Goal: Transaction & Acquisition: Purchase product/service

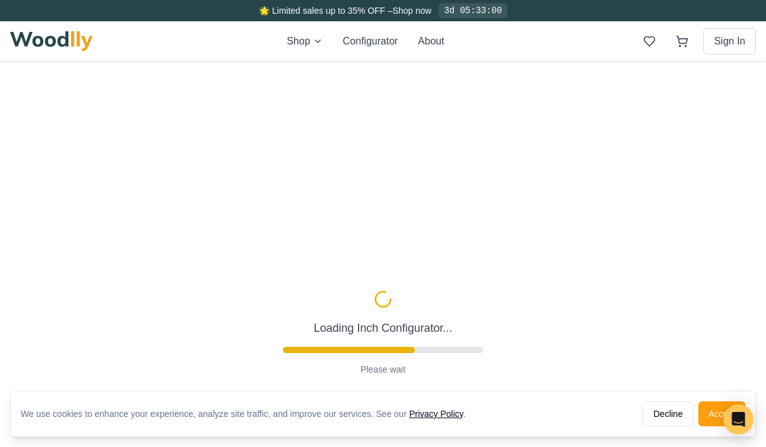
type input "50"
type input "6"
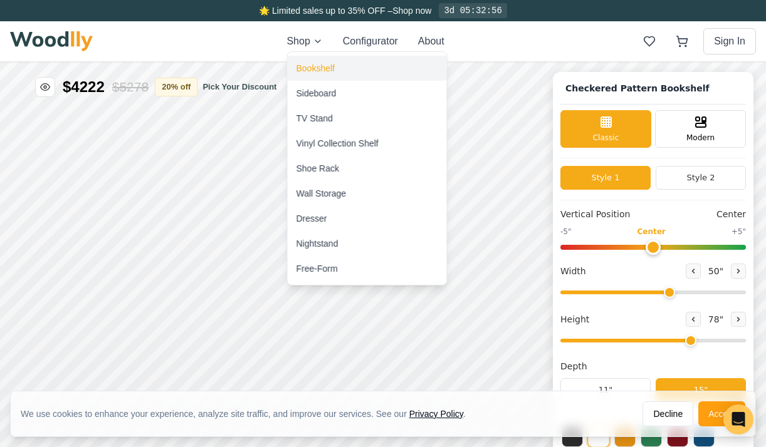
click at [312, 74] on div "Bookshelf" at bounding box center [315, 68] width 38 height 13
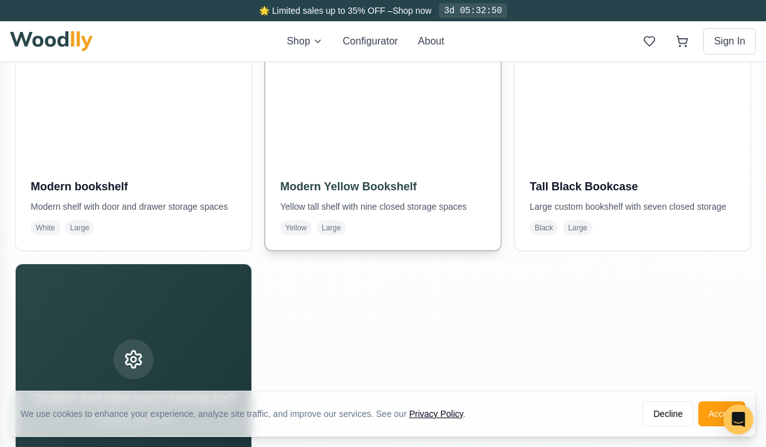
scroll to position [627, 0]
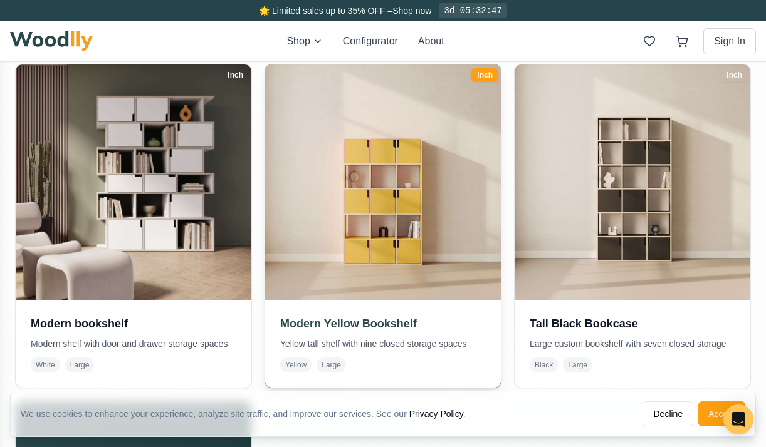
click at [328, 365] on span "Large" at bounding box center [330, 365] width 29 height 15
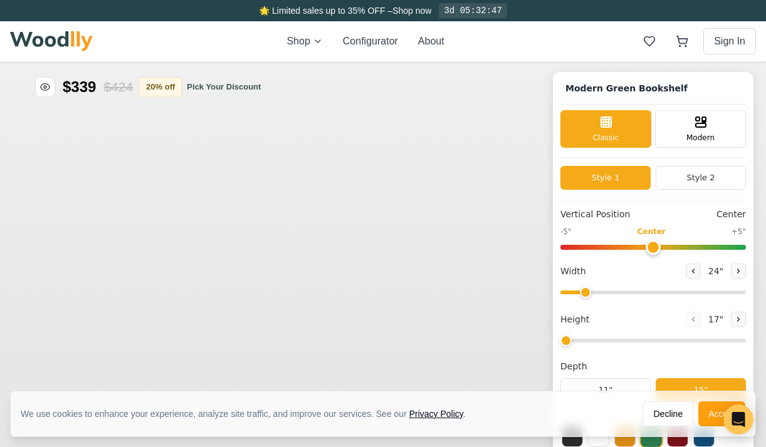
type input "45"
type input "5"
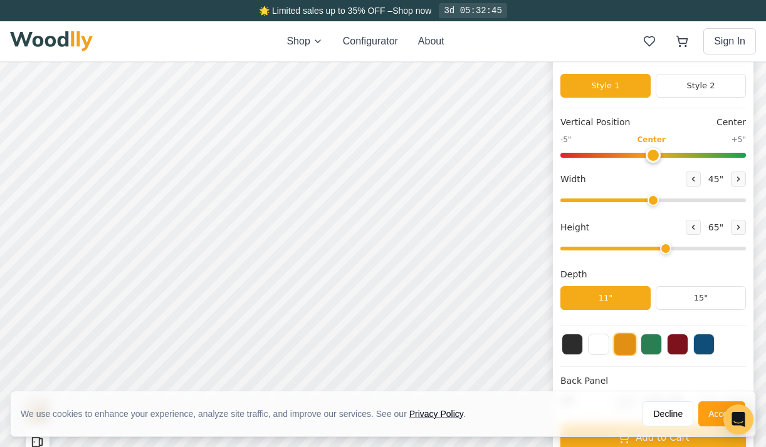
scroll to position [100, 0]
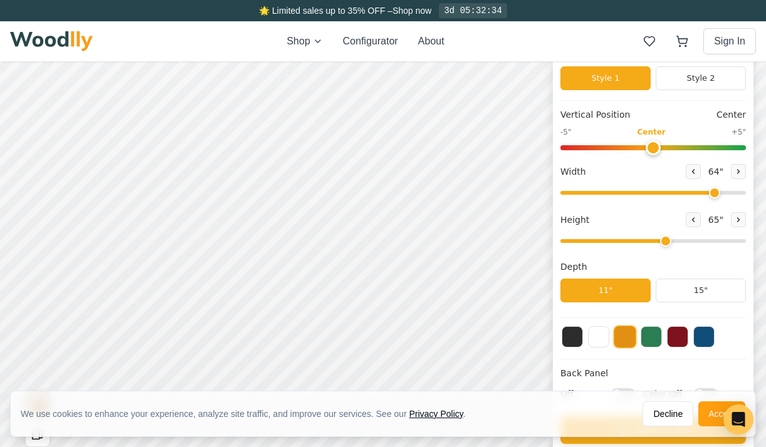
drag, startPoint x: 651, startPoint y: 194, endPoint x: 713, endPoint y: 199, distance: 62.2
click at [713, 195] on input "range" at bounding box center [652, 193] width 185 height 4
click at [689, 171] on button at bounding box center [693, 171] width 15 height 15
drag, startPoint x: 711, startPoint y: 192, endPoint x: 748, endPoint y: 193, distance: 36.3
click at [746, 193] on input "range" at bounding box center [652, 193] width 185 height 4
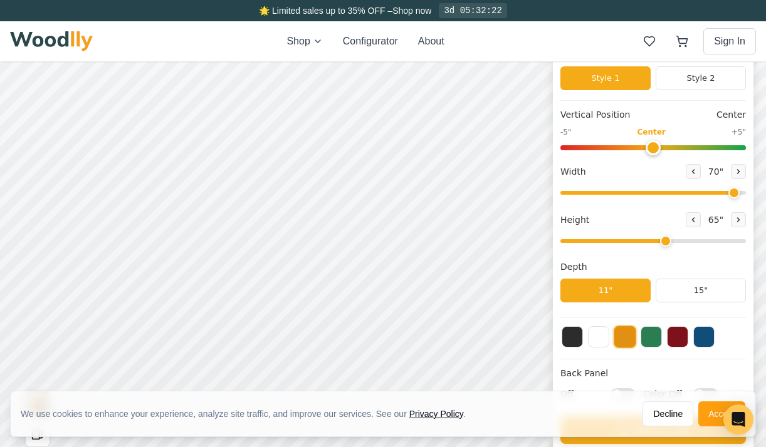
drag, startPoint x: 741, startPoint y: 194, endPoint x: 732, endPoint y: 194, distance: 8.8
type input "70"
click at [732, 194] on input "range" at bounding box center [652, 193] width 185 height 4
drag, startPoint x: 651, startPoint y: 152, endPoint x: 712, endPoint y: 150, distance: 61.4
type input "4"
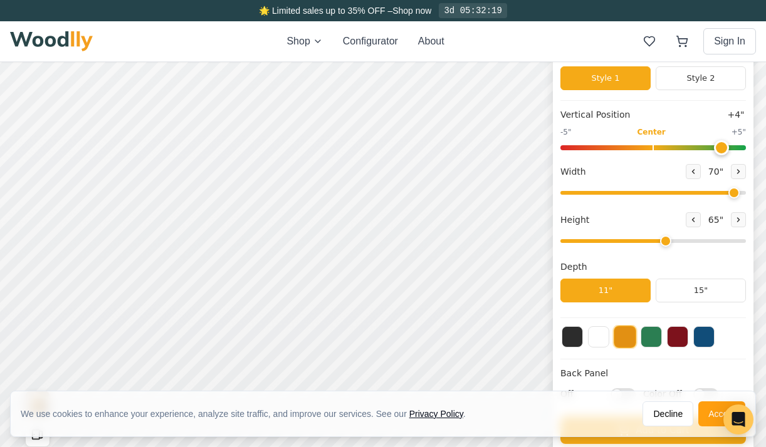
click at [712, 150] on input "range" at bounding box center [652, 147] width 185 height 5
click at [697, 175] on button at bounding box center [693, 171] width 15 height 15
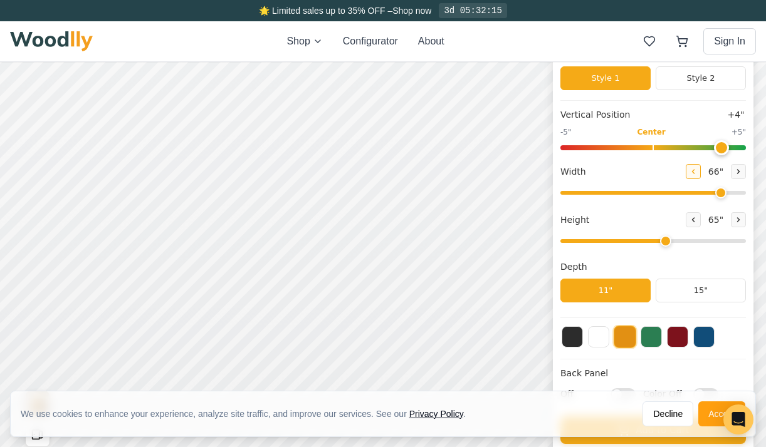
click at [697, 175] on button at bounding box center [693, 171] width 15 height 15
type input "62"
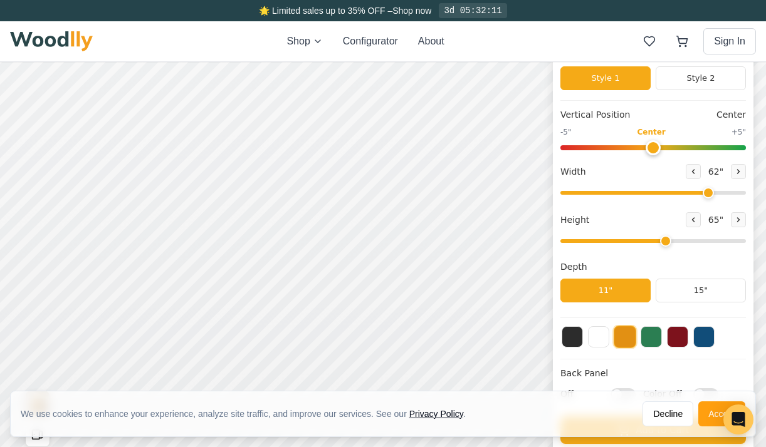
drag, startPoint x: 724, startPoint y: 147, endPoint x: 654, endPoint y: 148, distance: 70.2
type input "0"
click at [654, 148] on input "range" at bounding box center [652, 147] width 185 height 5
drag, startPoint x: 665, startPoint y: 242, endPoint x: 696, endPoint y: 243, distance: 30.7
type input "6"
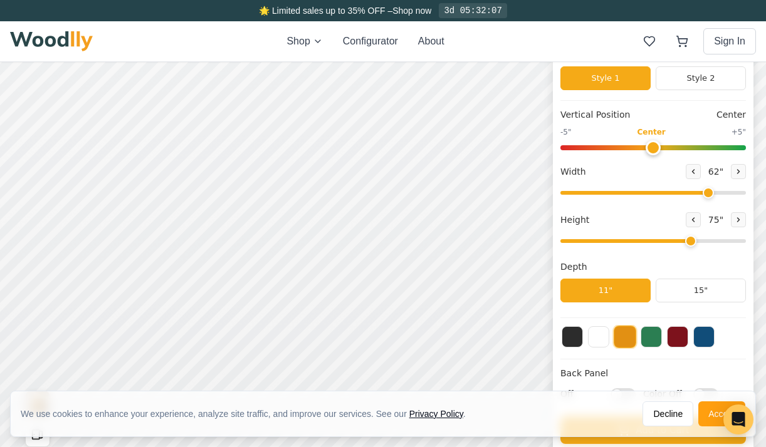
click at [696, 243] on input "range" at bounding box center [652, 241] width 185 height 4
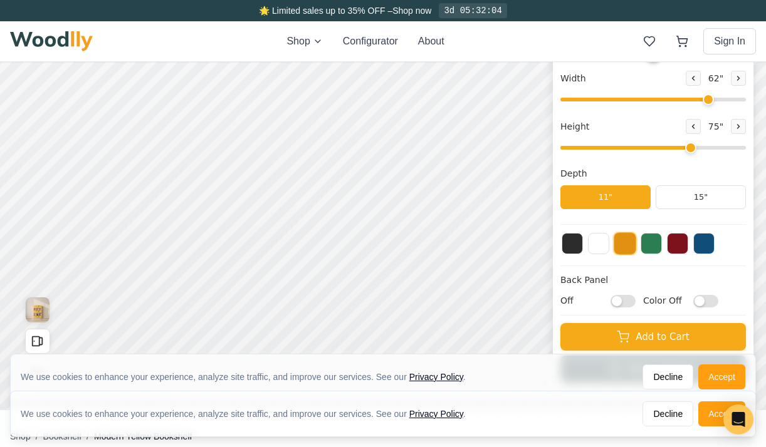
scroll to position [204, 0]
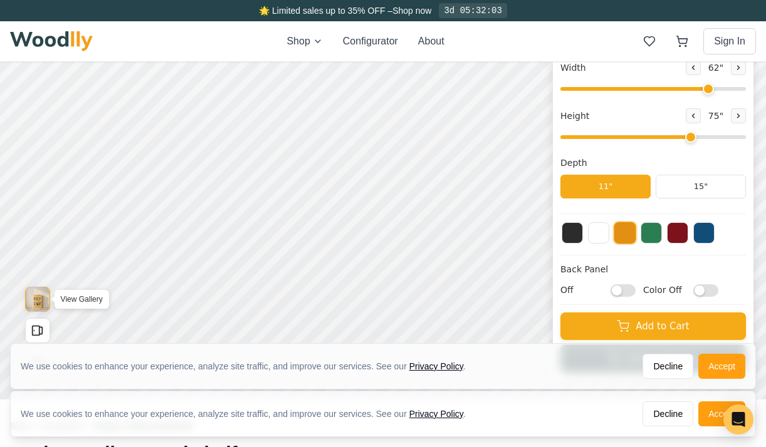
click at [40, 298] on img "View Gallery" at bounding box center [38, 299] width 24 height 25
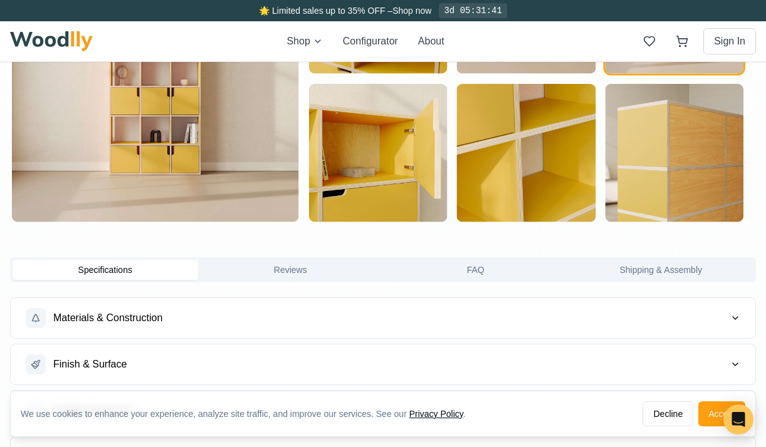
scroll to position [784, 0]
